Goal: Information Seeking & Learning: Learn about a topic

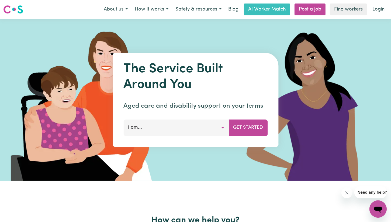
click at [223, 128] on button "I am..." at bounding box center [175, 127] width 105 height 16
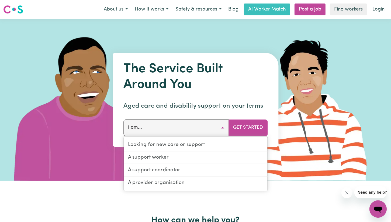
drag, startPoint x: 111, startPoint y: 197, endPoint x: 114, endPoint y: 196, distance: 3.6
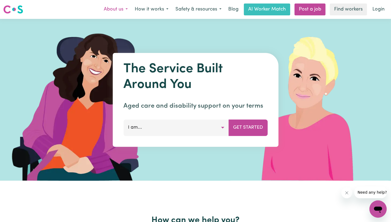
click at [125, 10] on button "About us" at bounding box center [115, 9] width 31 height 11
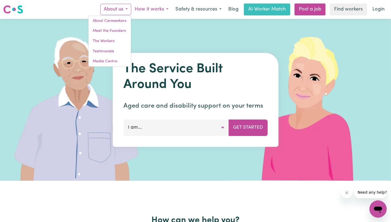
click at [161, 8] on button "How it works" at bounding box center [151, 9] width 41 height 11
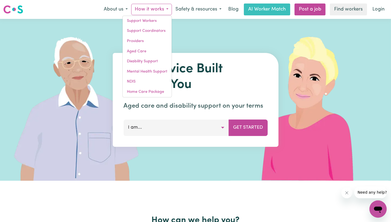
click at [113, 174] on img at bounding box center [80, 100] width 161 height 162
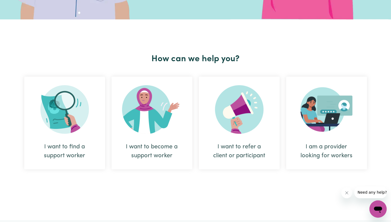
scroll to position [162, 0]
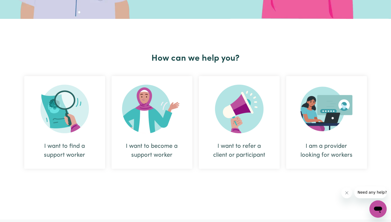
drag, startPoint x: 162, startPoint y: 136, endPoint x: 109, endPoint y: 198, distance: 81.8
click at [110, 201] on div "How can we help you? I want to find a support worker I want to become a support…" at bounding box center [195, 119] width 349 height 200
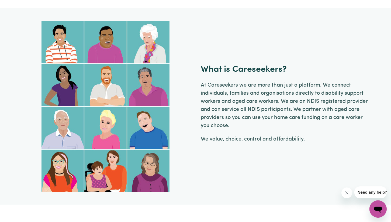
scroll to position [377, 0]
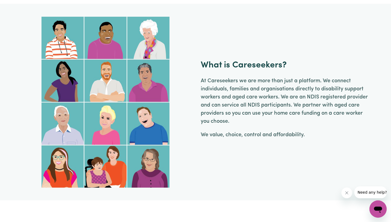
drag, startPoint x: 358, startPoint y: 106, endPoint x: 347, endPoint y: 105, distance: 10.8
click at [349, 105] on p "At Careseekers we are more than just a platform. We connect individuals, famili…" at bounding box center [285, 101] width 169 height 48
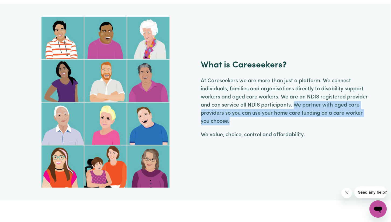
drag, startPoint x: 296, startPoint y: 104, endPoint x: 361, endPoint y: 121, distance: 66.9
click at [361, 121] on p "At Careseekers we are more than just a platform. We connect individuals, famili…" at bounding box center [285, 101] width 169 height 48
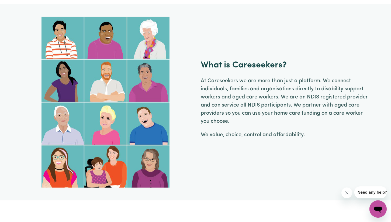
click at [270, 126] on div "At Careseekers we are more than just a platform. We connect individuals, famili…" at bounding box center [285, 110] width 169 height 67
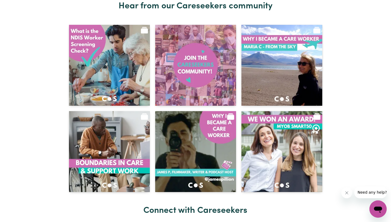
scroll to position [2128, 0]
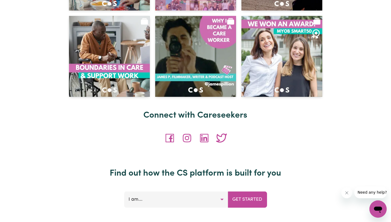
drag, startPoint x: 241, startPoint y: 128, endPoint x: 302, endPoint y: 117, distance: 61.3
click at [302, 117] on h2 "Connect with Careseekers" at bounding box center [195, 115] width 349 height 10
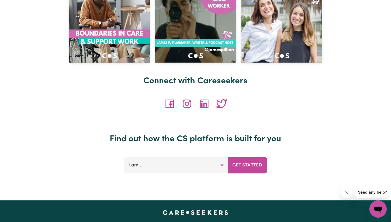
scroll to position [2235, 0]
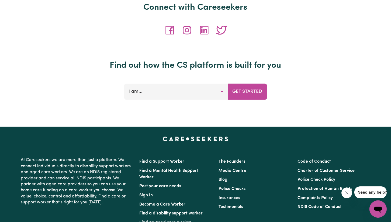
click at [223, 92] on button "I am..." at bounding box center [176, 91] width 104 height 16
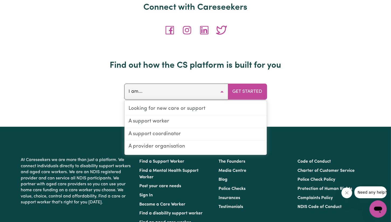
click at [306, 83] on div "Find out how the CS platform is built for you I am... Looking for new care or s…" at bounding box center [195, 93] width 349 height 67
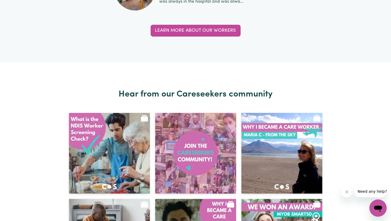
scroll to position [1885, 0]
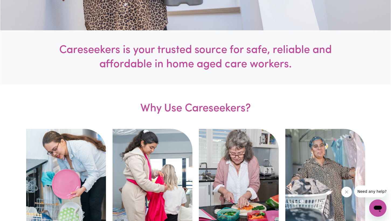
scroll to position [135, 0]
